Goal: Register for event/course

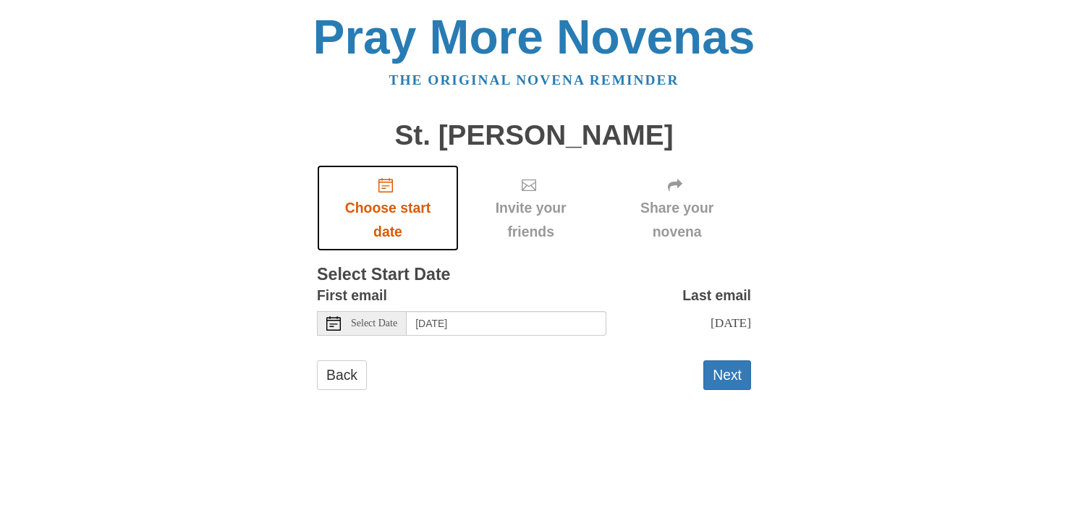
click at [384, 186] on icon "Choose start date" at bounding box center [386, 185] width 14 height 14
click at [732, 374] on button "Next" at bounding box center [727, 375] width 48 height 30
